Goal: Check status: Verify the current state of an ongoing process or item

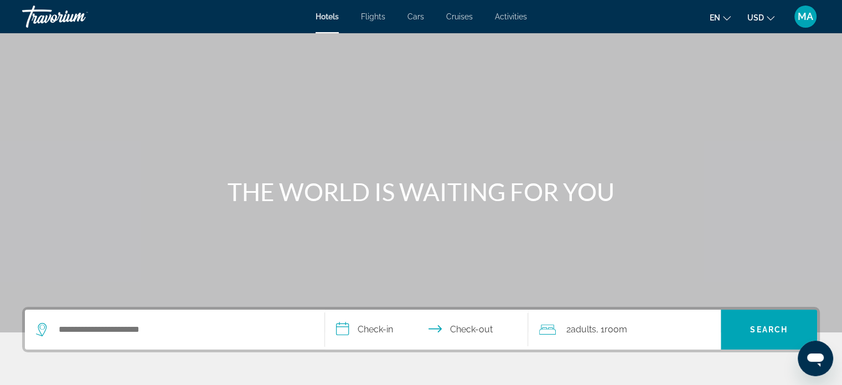
click at [800, 11] on span "MA" at bounding box center [805, 16] width 15 height 11
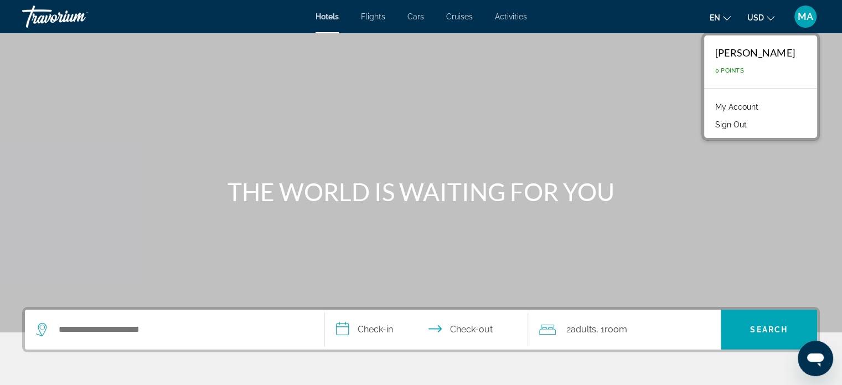
click at [726, 108] on link "My Account" at bounding box center [737, 107] width 54 height 14
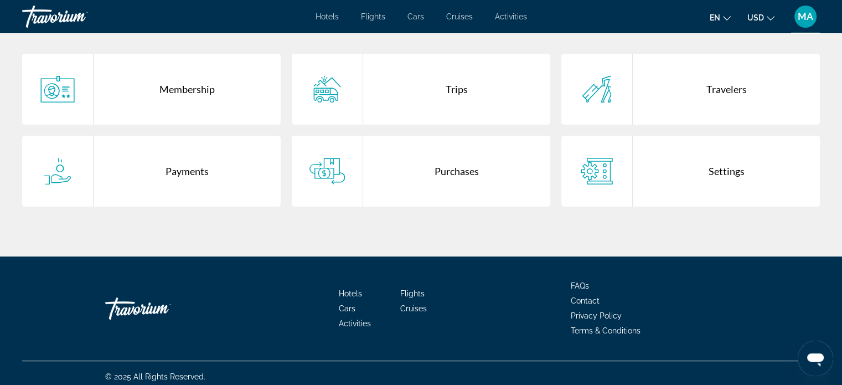
scroll to position [279, 0]
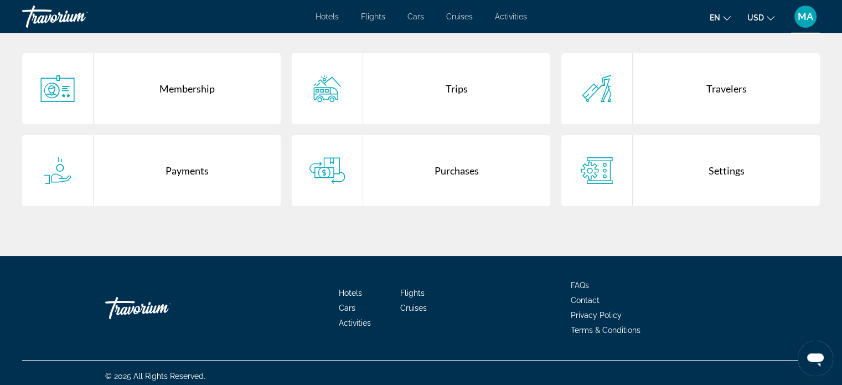
click at [440, 175] on div "Purchases" at bounding box center [456, 170] width 187 height 71
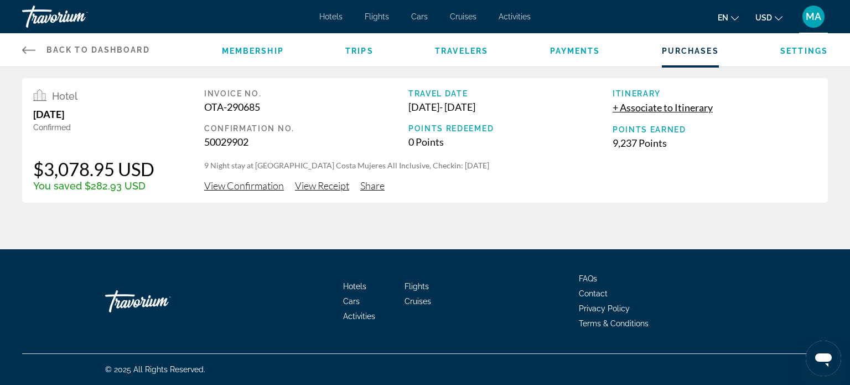
click at [324, 185] on span "View Receipt" at bounding box center [322, 185] width 54 height 12
click at [260, 183] on span "View Confirmation" at bounding box center [244, 185] width 80 height 12
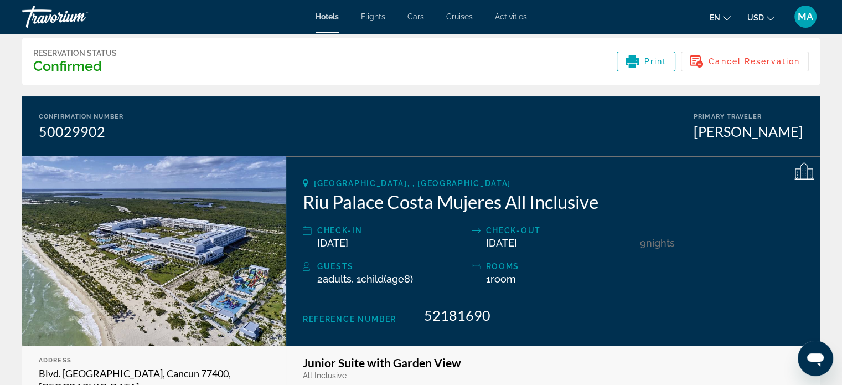
scroll to position [41, 0]
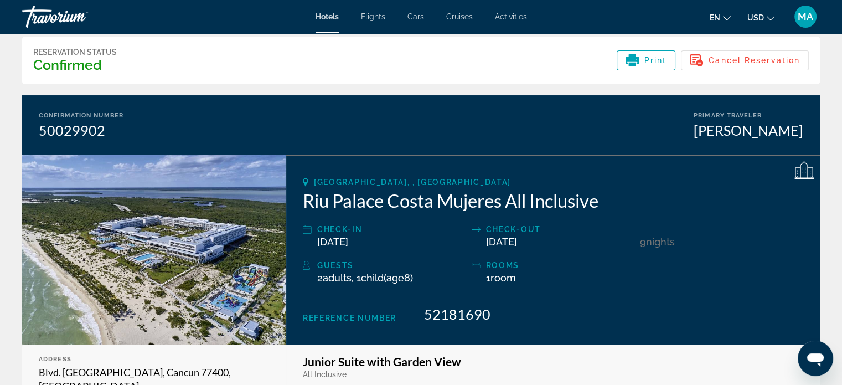
click at [805, 7] on div "MA" at bounding box center [805, 17] width 22 height 22
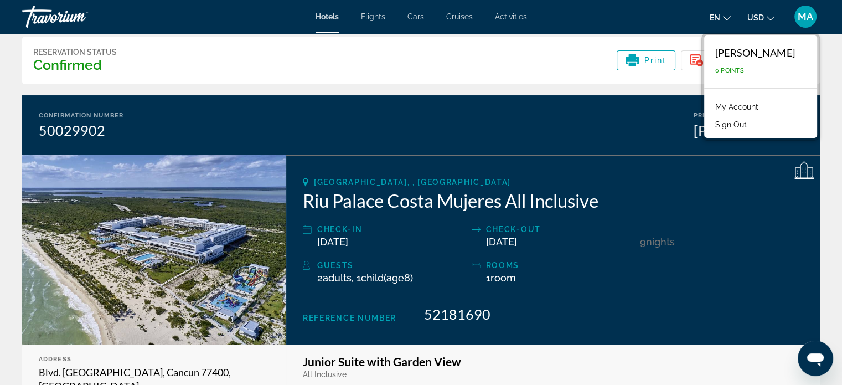
click at [695, 198] on h2 "Riu Palace Costa Mujeres All Inclusive" at bounding box center [553, 200] width 500 height 22
